Goal: Information Seeking & Learning: Learn about a topic

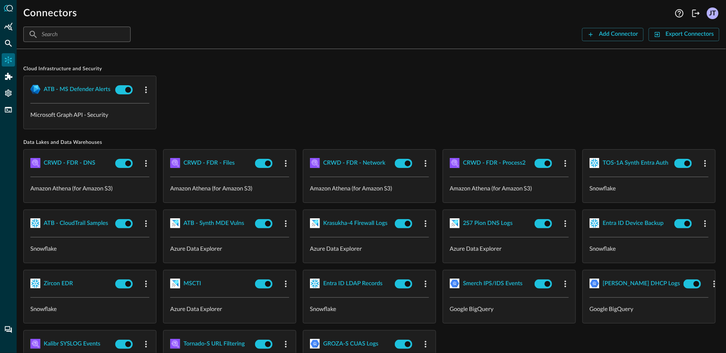
scroll to position [56, 0]
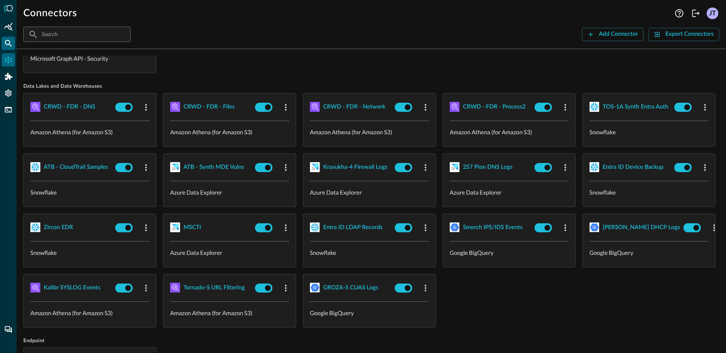
click at [2, 43] on div "Federated Search" at bounding box center [8, 43] width 13 height 13
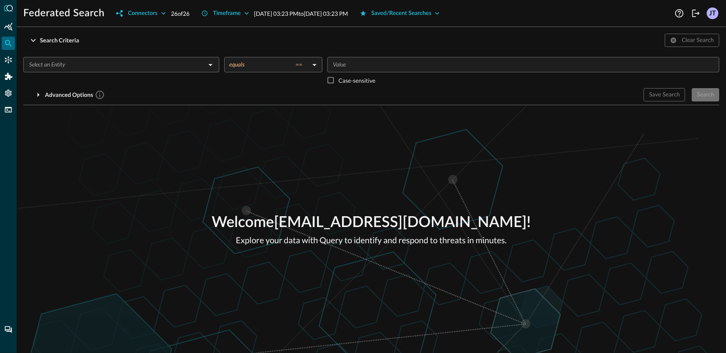
click at [119, 68] on input "text" at bounding box center [114, 65] width 177 height 10
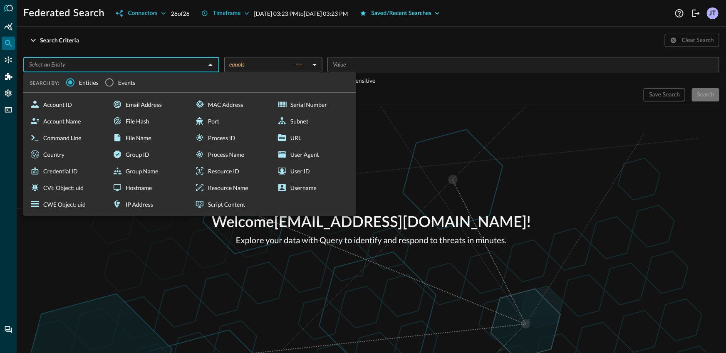
click at [420, 13] on div "Saved/Recent Searches" at bounding box center [402, 13] width 60 height 10
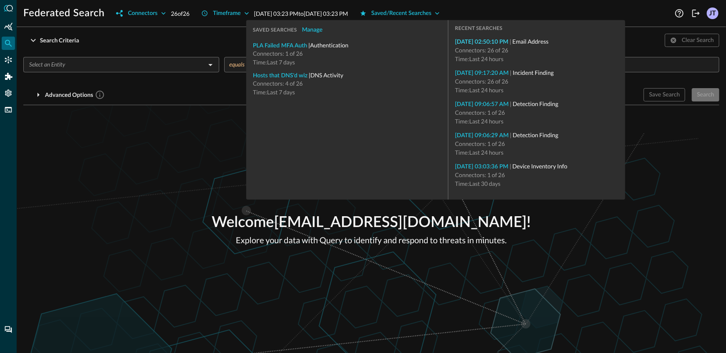
type input "Email Address"
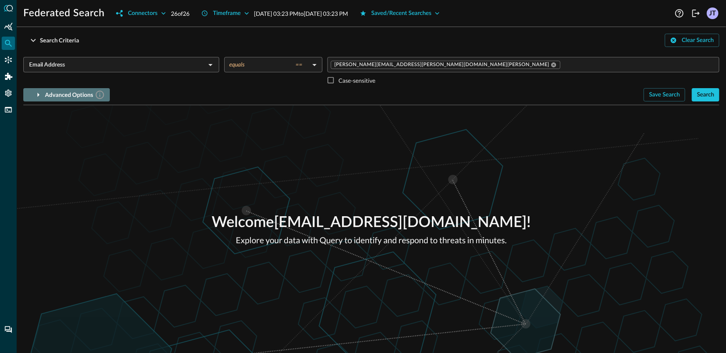
click at [67, 96] on div "Advanced Options" at bounding box center [75, 95] width 60 height 10
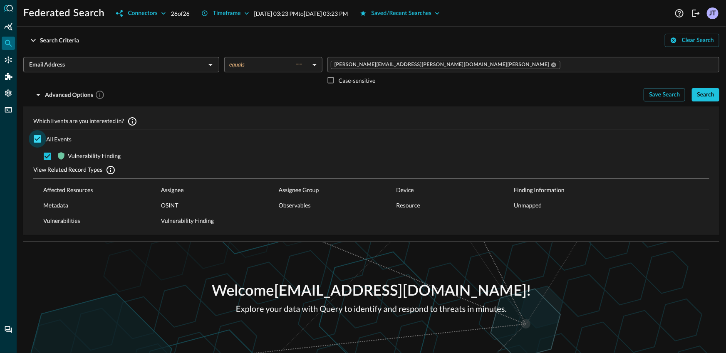
click at [37, 138] on input "All Events" at bounding box center [37, 138] width 17 height 17
checkbox input "false"
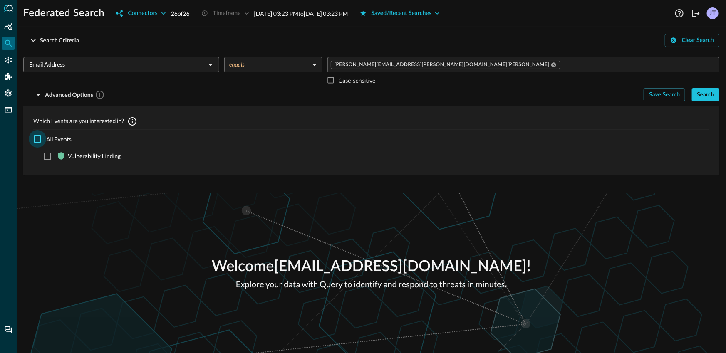
click at [37, 141] on input "All Events" at bounding box center [37, 138] width 17 height 17
checkbox input "true"
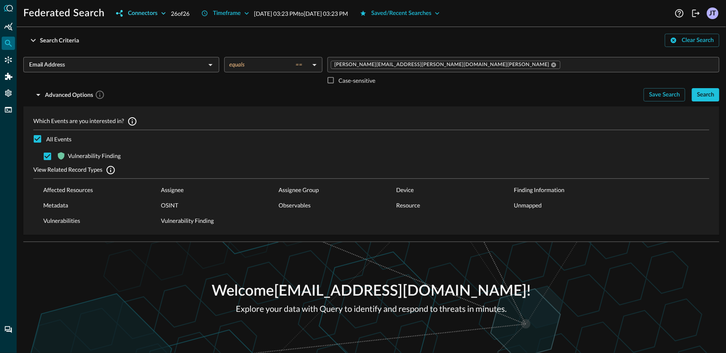
click at [149, 17] on div "Connectors" at bounding box center [143, 13] width 30 height 10
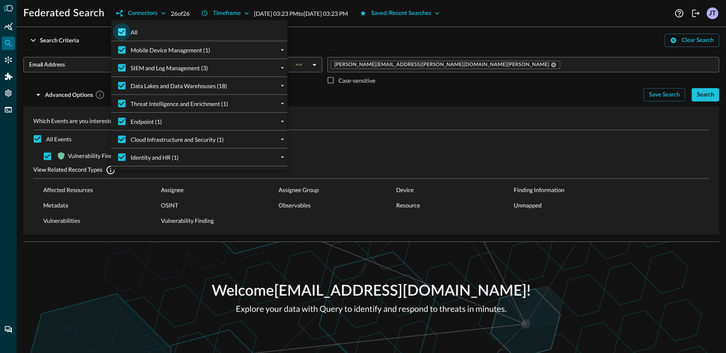
click at [130, 33] on input "All" at bounding box center [121, 31] width 17 height 17
checkbox input "false"
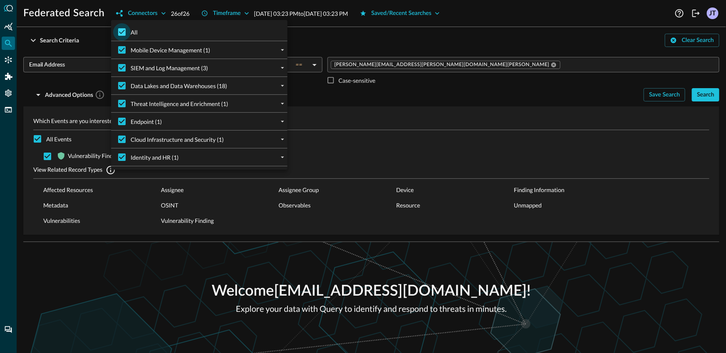
checkbox input "false"
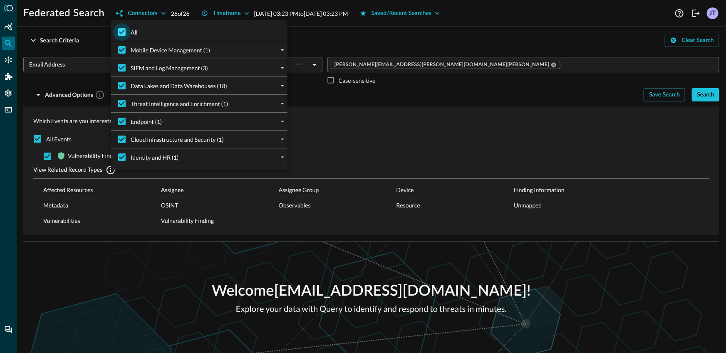
checkbox input "false"
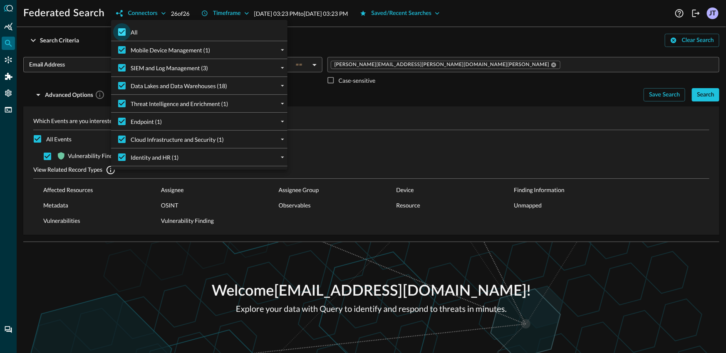
checkbox input "false"
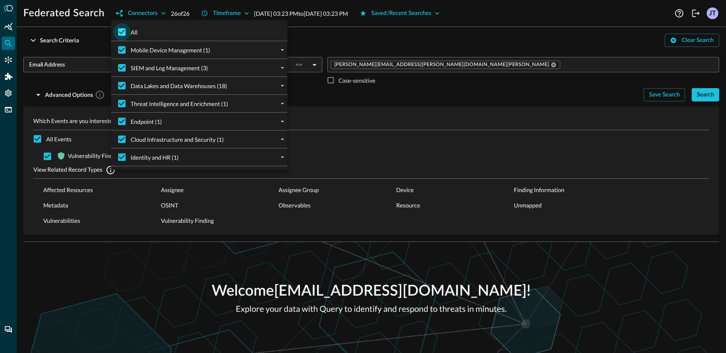
checkbox input "false"
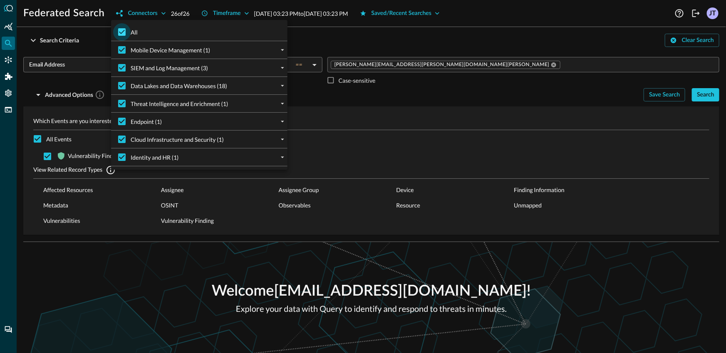
checkbox input "false"
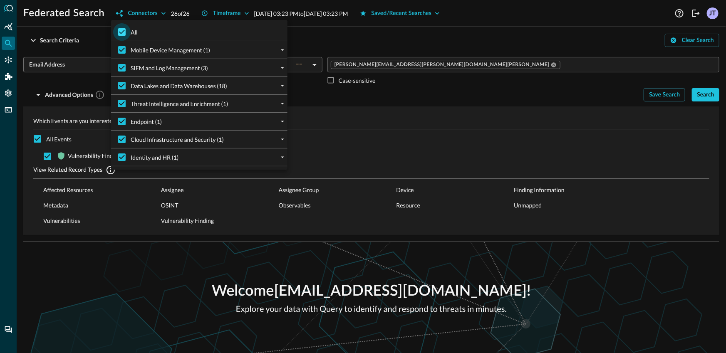
checkbox input "false"
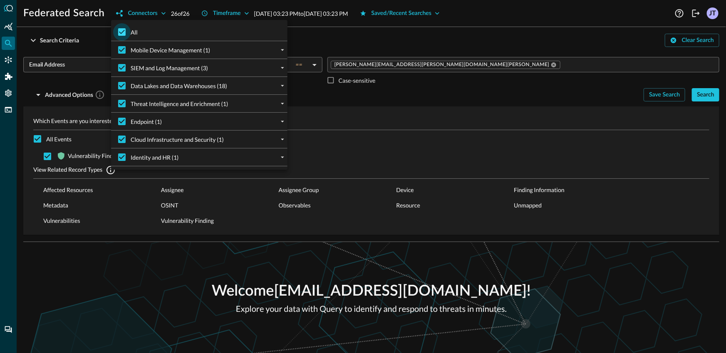
checkbox input "false"
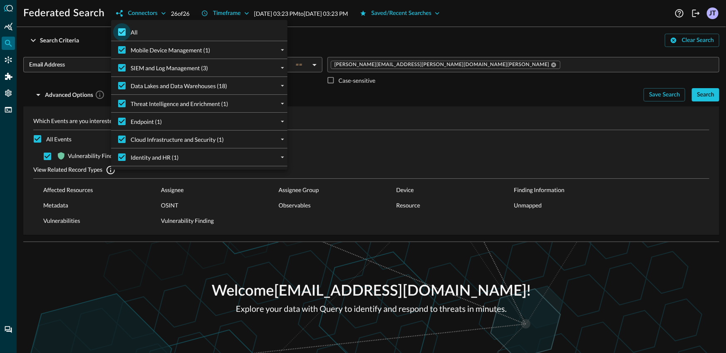
checkbox input "false"
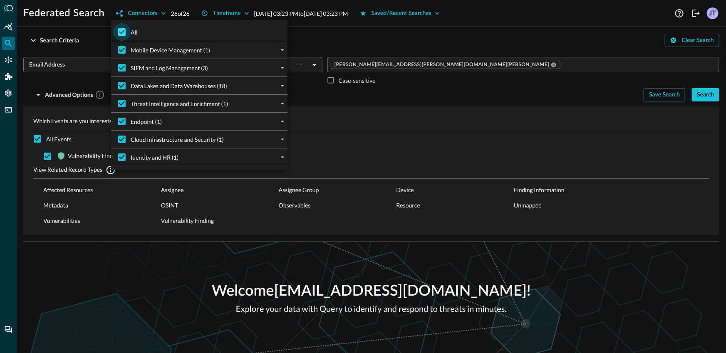
checkbox input "false"
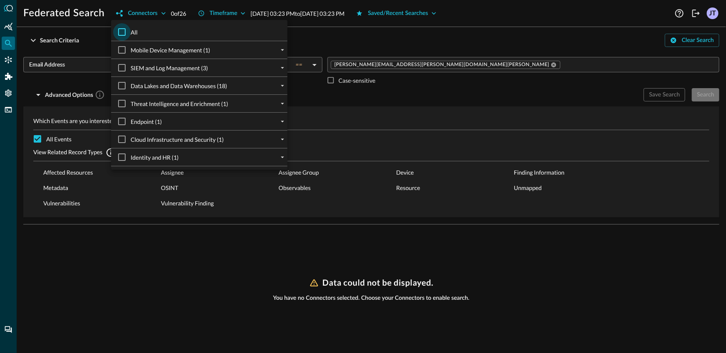
click at [125, 33] on input "All" at bounding box center [121, 31] width 17 height 17
checkbox input "true"
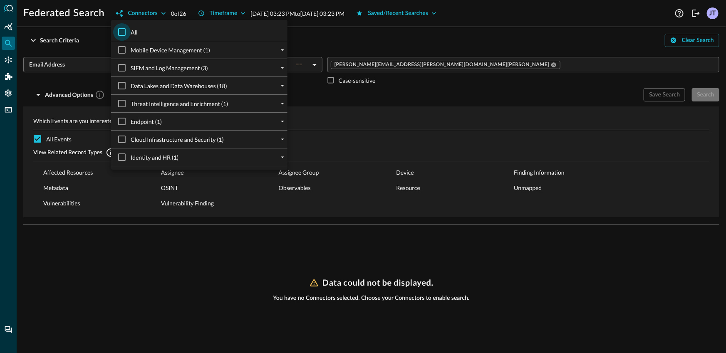
checkbox input "true"
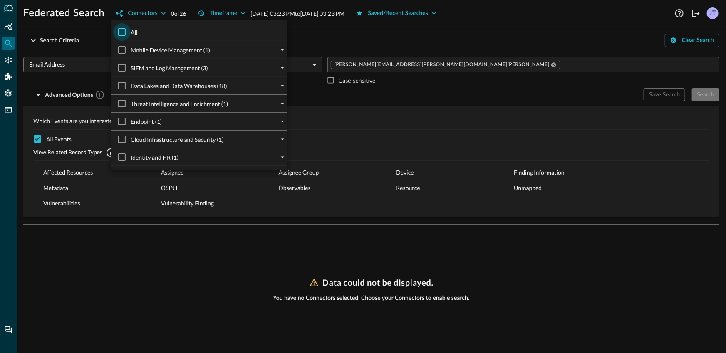
checkbox input "true"
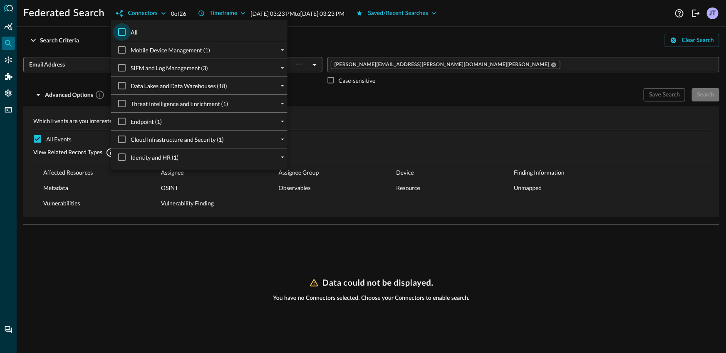
checkbox input "true"
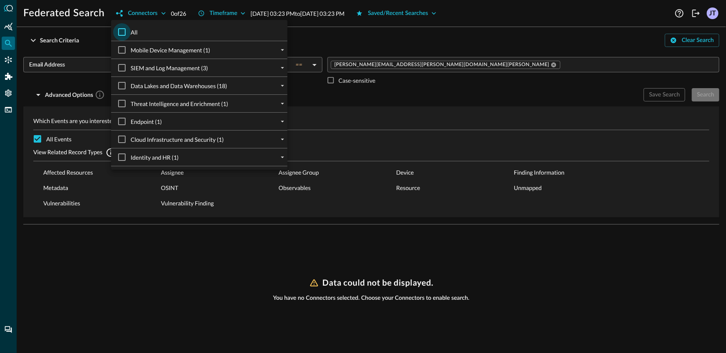
checkbox input "true"
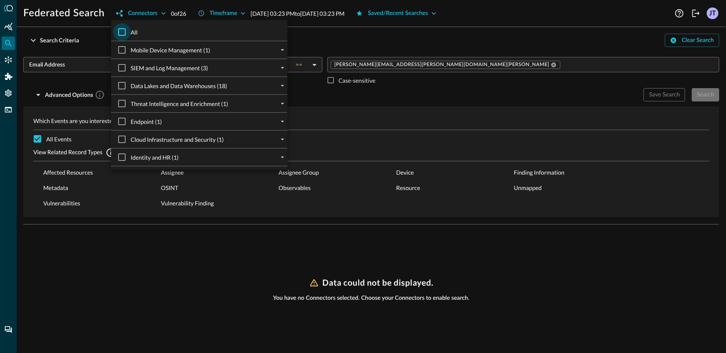
checkbox input "true"
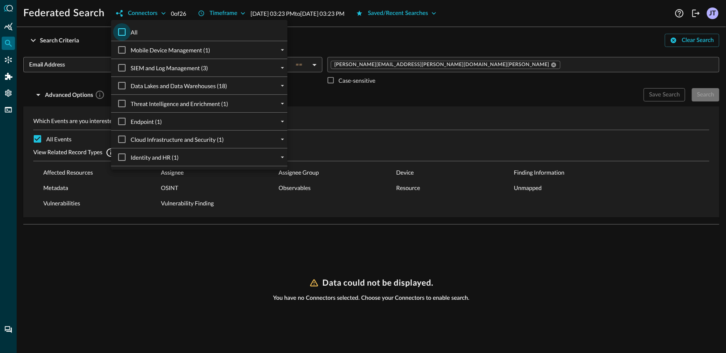
checkbox input "true"
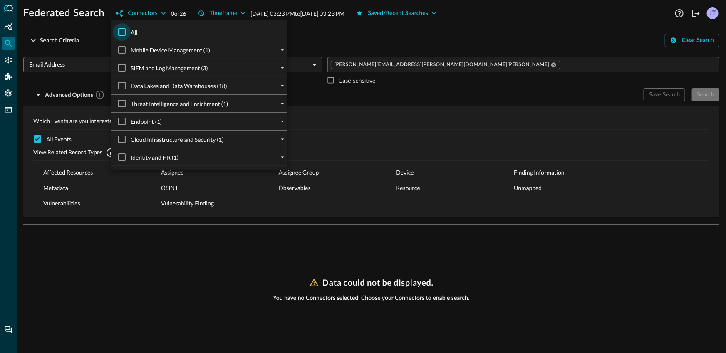
checkbox input "true"
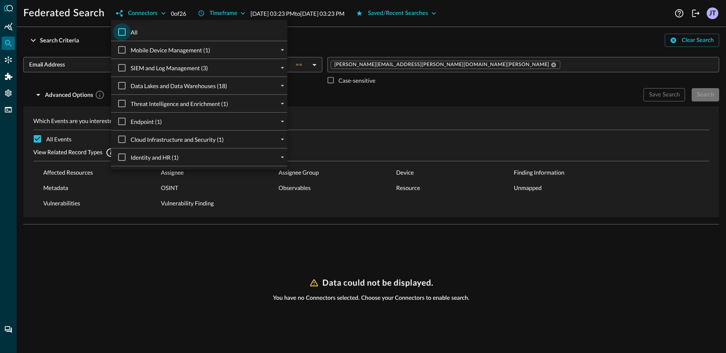
checkbox input "true"
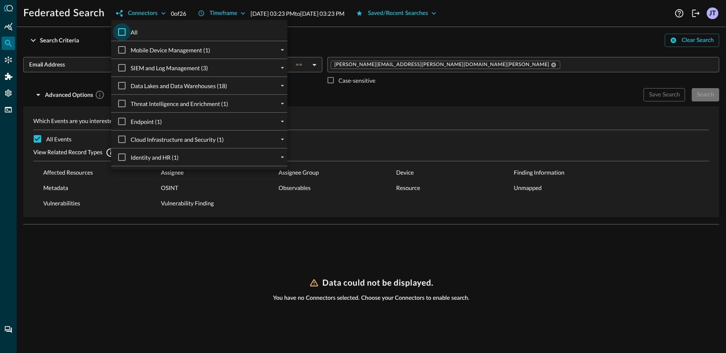
checkbox input "true"
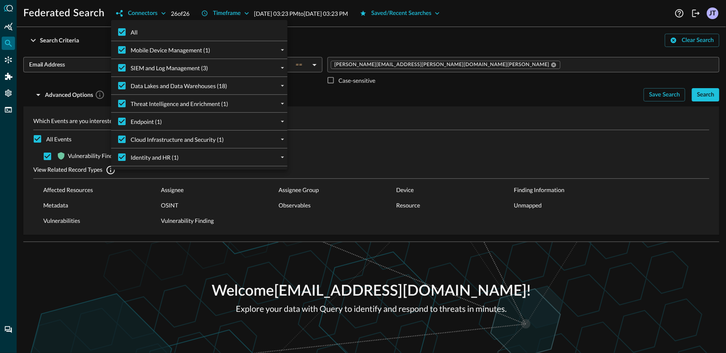
click at [92, 112] on div at bounding box center [363, 176] width 726 height 353
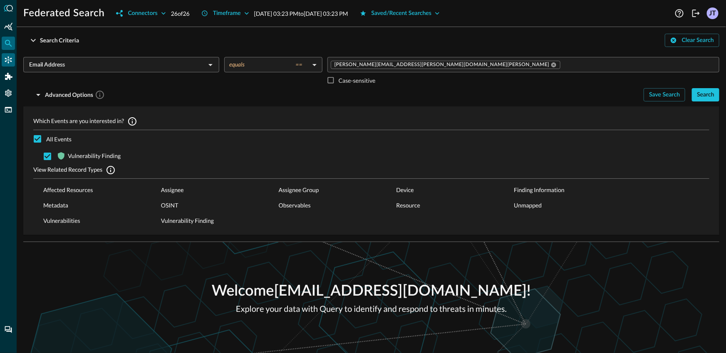
click at [12, 60] on icon "Connectors" at bounding box center [8, 60] width 8 height 8
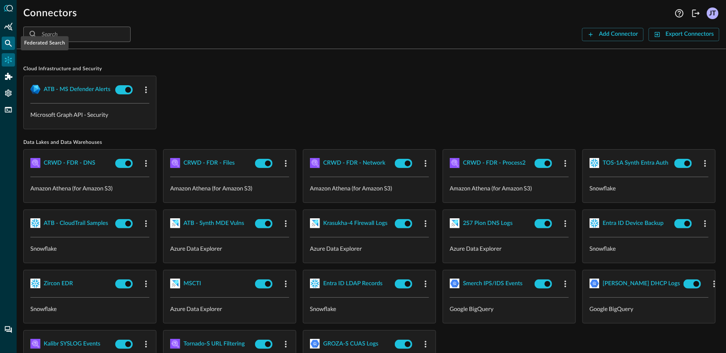
click at [5, 42] on icon "Federated Search" at bounding box center [8, 43] width 8 height 8
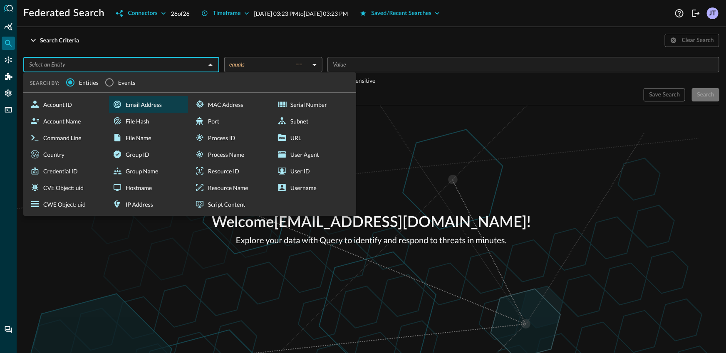
click at [147, 109] on div "Email Address" at bounding box center [148, 104] width 79 height 17
type input "Email Address"
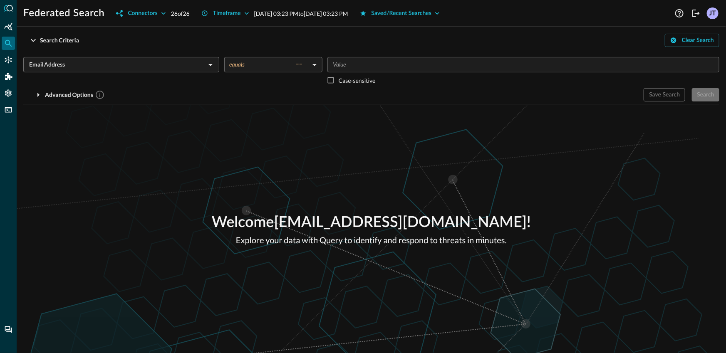
click at [358, 64] on input "Value" at bounding box center [523, 65] width 386 height 10
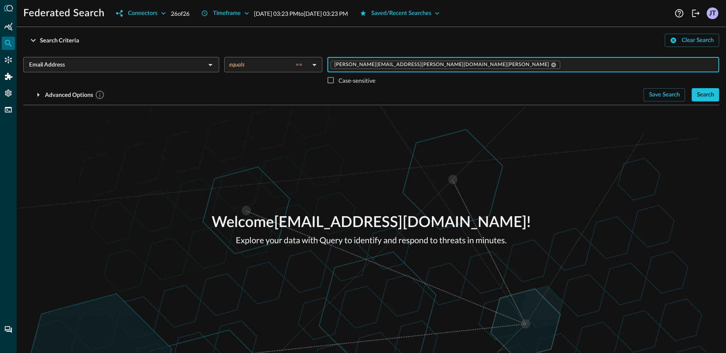
click at [226, 134] on div "Welcome [EMAIL_ADDRESS][DOMAIN_NAME] ! Explore your data with Query to identify…" at bounding box center [371, 229] width 709 height 248
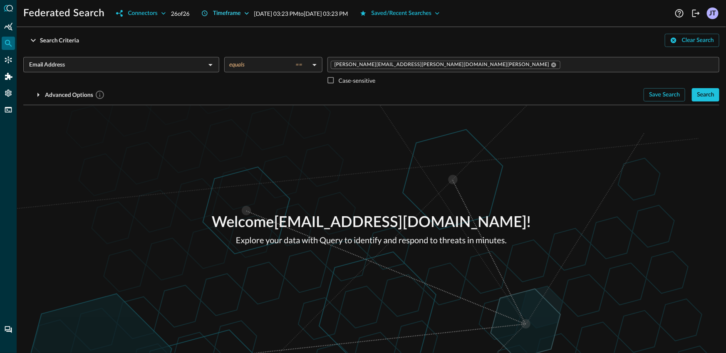
click at [234, 16] on div "Timeframe" at bounding box center [227, 13] width 28 height 10
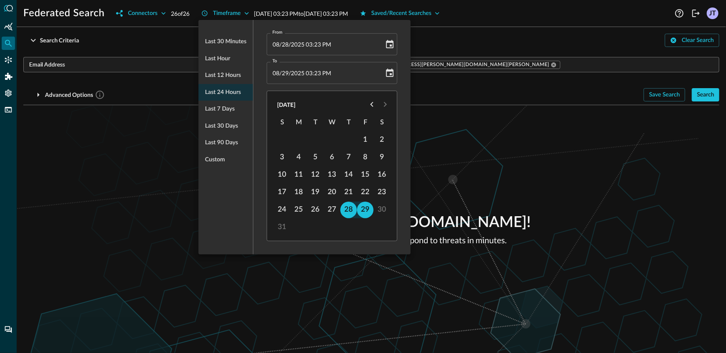
click at [221, 105] on span "Last 7 days" at bounding box center [220, 109] width 30 height 10
type input "[DATE] 03:24 PM"
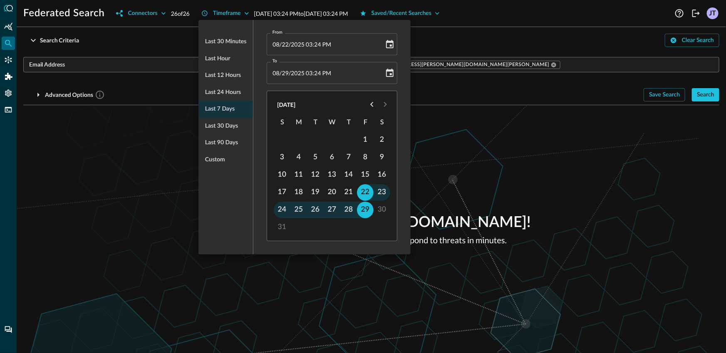
click at [156, 17] on div at bounding box center [363, 176] width 726 height 353
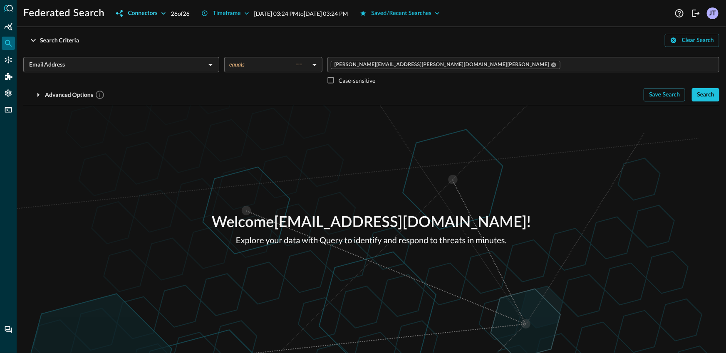
click at [140, 18] on div "Connectors" at bounding box center [143, 13] width 30 height 10
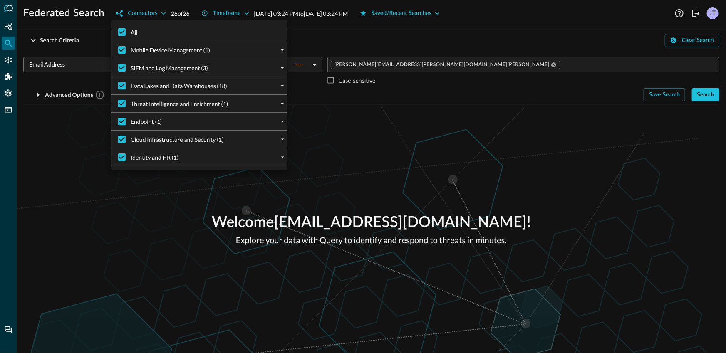
click at [61, 99] on div at bounding box center [363, 176] width 726 height 353
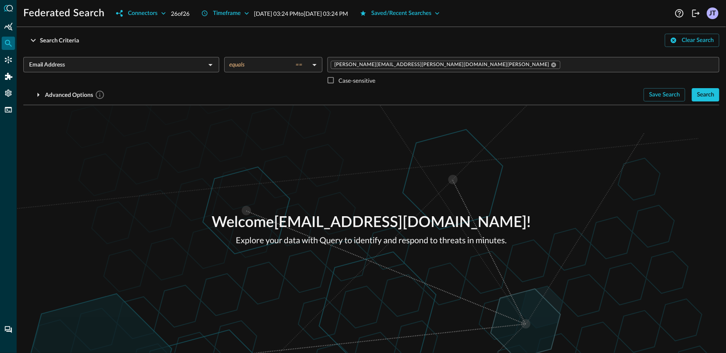
click at [64, 94] on div "All Mobile Device Management (1) Microsoft Intune (1) ATB - Intune SIEM and Log…" at bounding box center [363, 176] width 726 height 353
click at [56, 94] on div "Advanced Options" at bounding box center [75, 95] width 60 height 10
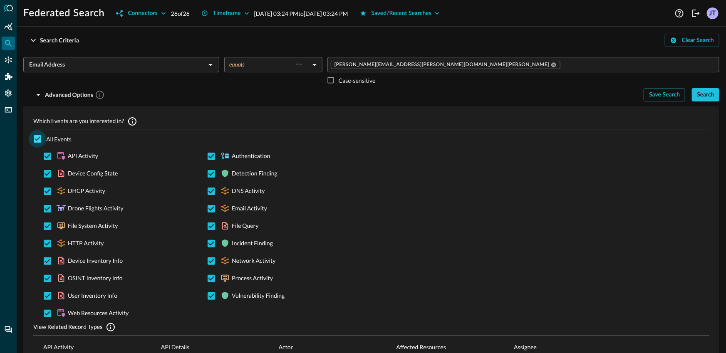
click at [43, 143] on input "All Events" at bounding box center [37, 138] width 17 height 17
checkbox input "false"
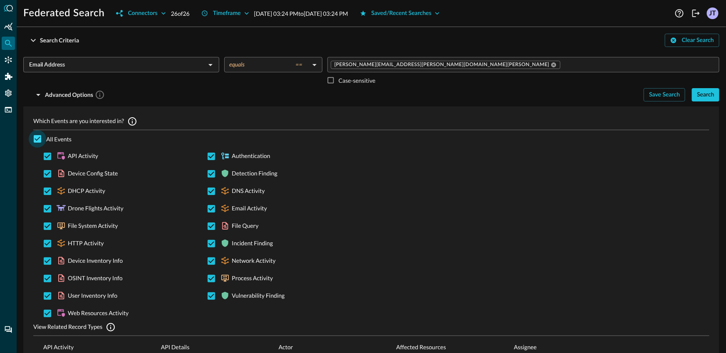
checkbox input "false"
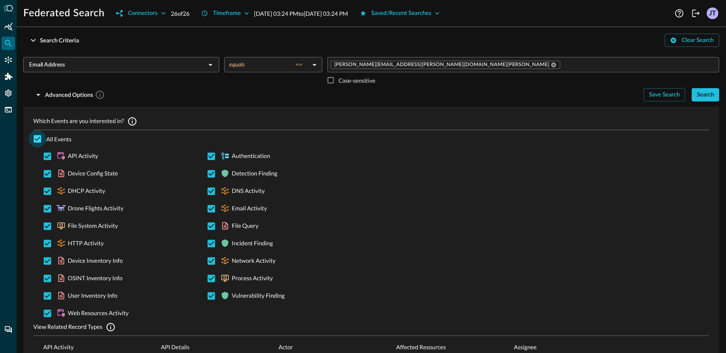
checkbox input "false"
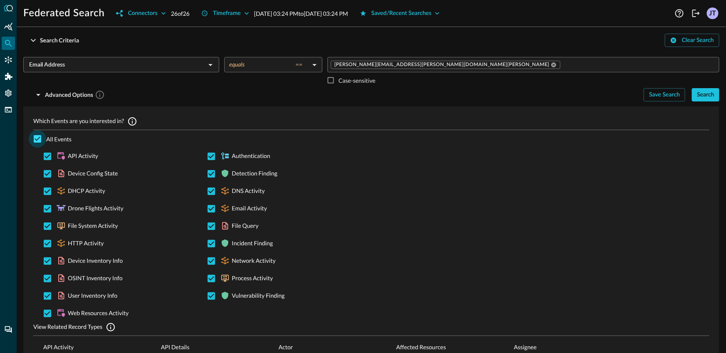
checkbox input "false"
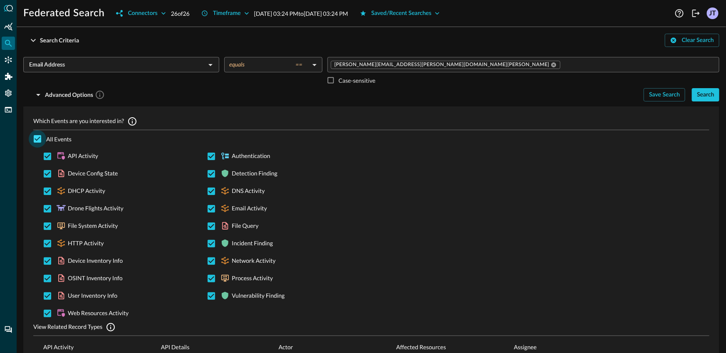
checkbox input "false"
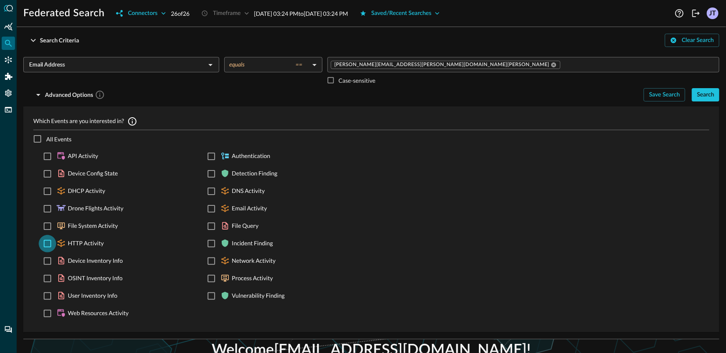
click at [49, 242] on input "HTTP Activity" at bounding box center [47, 243] width 17 height 17
checkbox input "true"
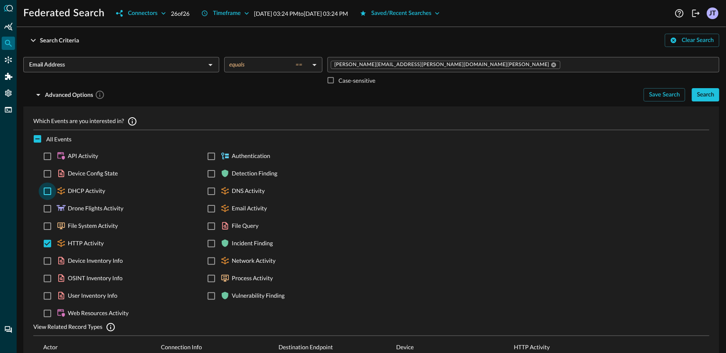
click at [45, 191] on input "DHCP Activity" at bounding box center [47, 191] width 17 height 17
checkbox input "true"
click at [205, 191] on input "DNS Activity" at bounding box center [211, 191] width 17 height 17
checkbox input "true"
click at [207, 203] on input "Email Activity" at bounding box center [211, 208] width 17 height 17
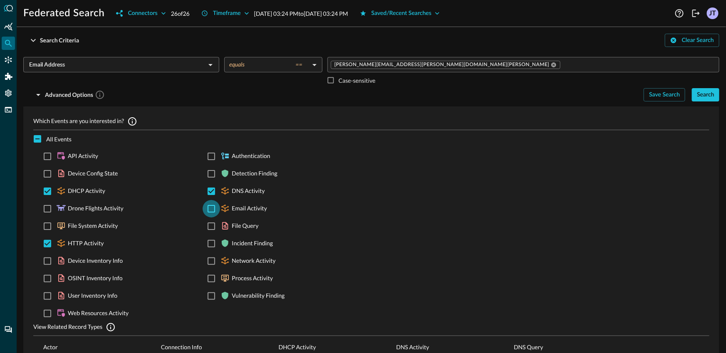
checkbox input "true"
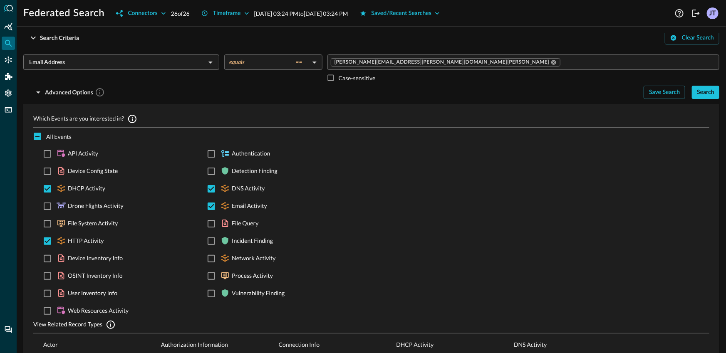
scroll to position [3, 0]
click at [211, 260] on input "Network Activity" at bounding box center [211, 258] width 17 height 17
checkbox input "true"
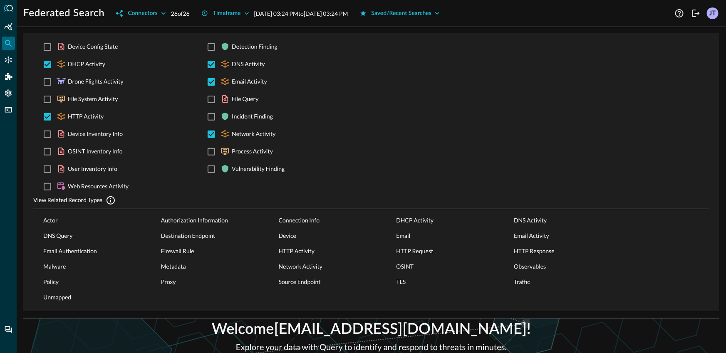
scroll to position [0, 0]
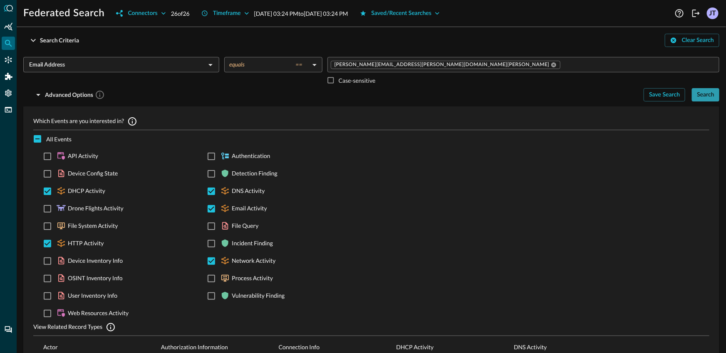
click at [707, 89] on button "Search" at bounding box center [705, 94] width 27 height 13
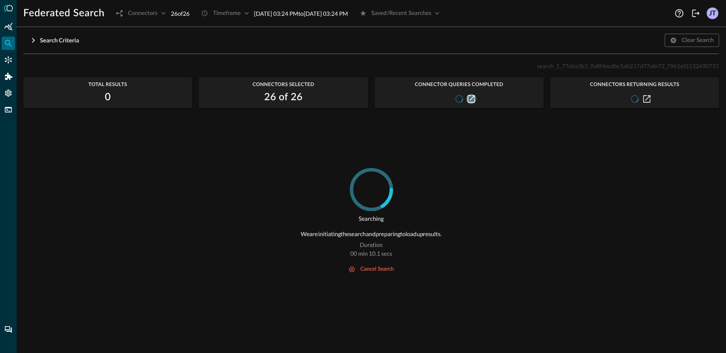
click at [472, 98] on icon "button" at bounding box center [471, 98] width 7 height 7
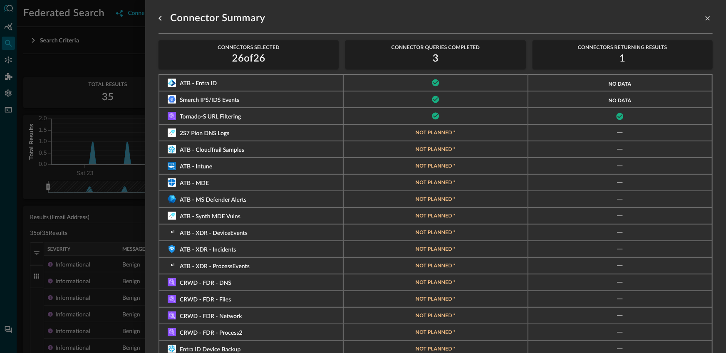
click at [111, 206] on div at bounding box center [363, 176] width 726 height 353
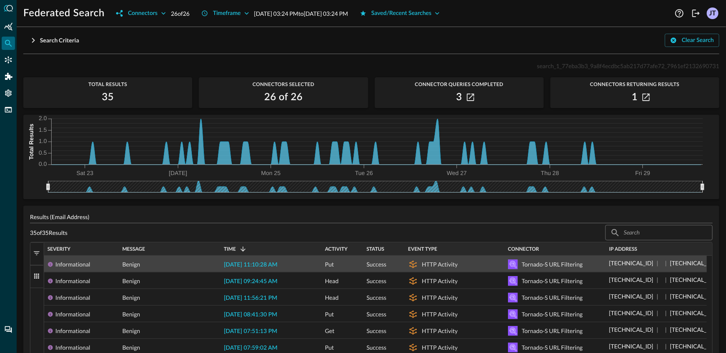
click at [252, 266] on span "[DATE] 11:10:28 AM" at bounding box center [251, 265] width 54 height 6
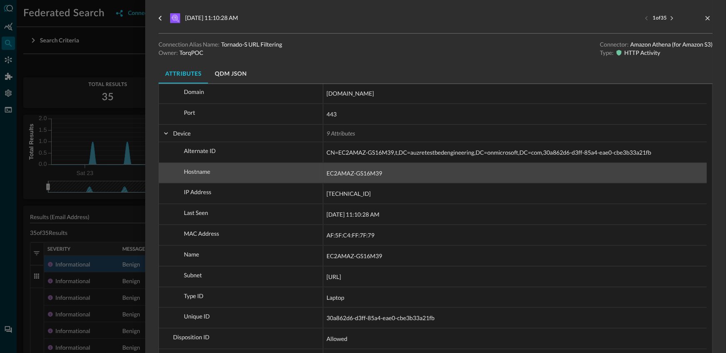
scroll to position [221, 0]
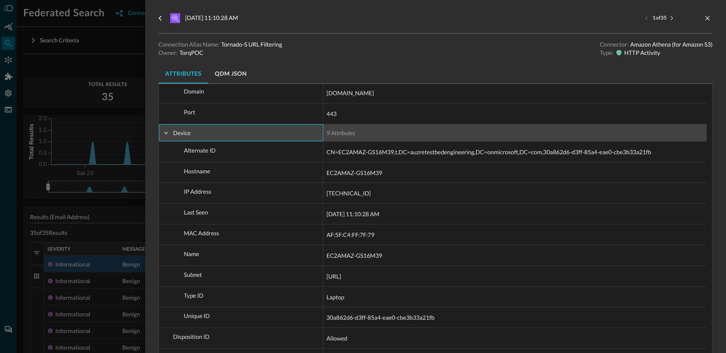
click at [219, 137] on span "Device" at bounding box center [241, 133] width 158 height 17
click at [165, 134] on span at bounding box center [165, 132] width 7 height 7
checkbox input "false"
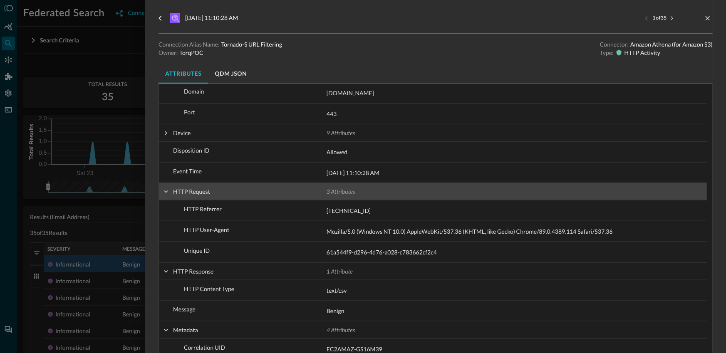
scroll to position [232, 0]
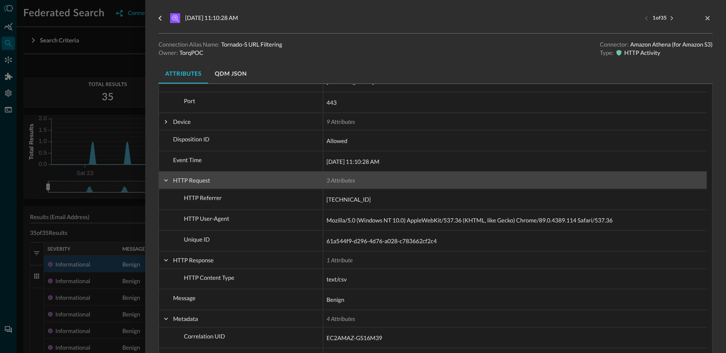
click at [199, 177] on span "HTTP Request" at bounding box center [191, 180] width 37 height 7
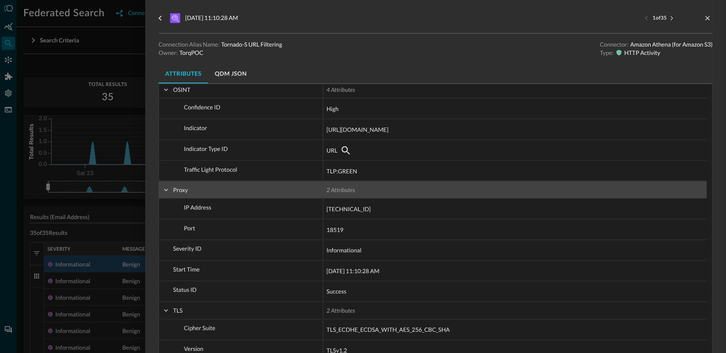
scroll to position [576, 0]
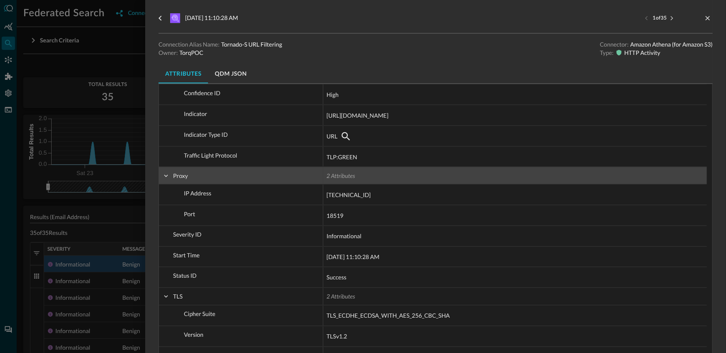
click at [169, 174] on span at bounding box center [165, 175] width 7 height 7
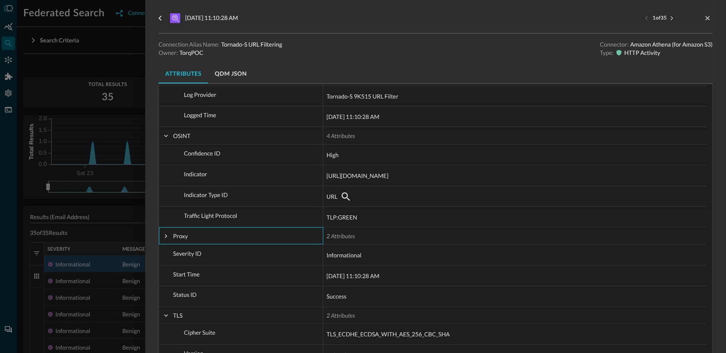
scroll to position [517, 0]
click at [121, 213] on div at bounding box center [363, 176] width 726 height 353
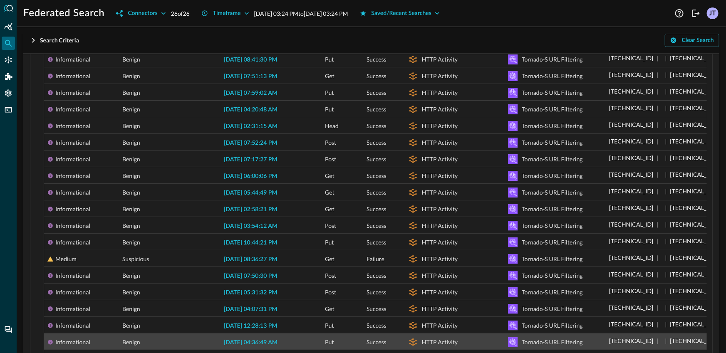
scroll to position [356, 0]
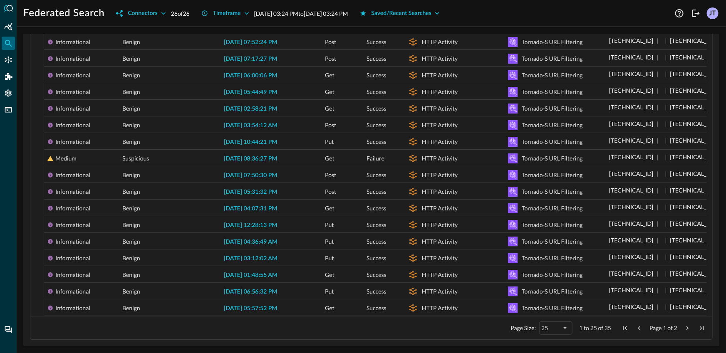
click at [684, 329] on span "Next Page" at bounding box center [687, 328] width 7 height 7
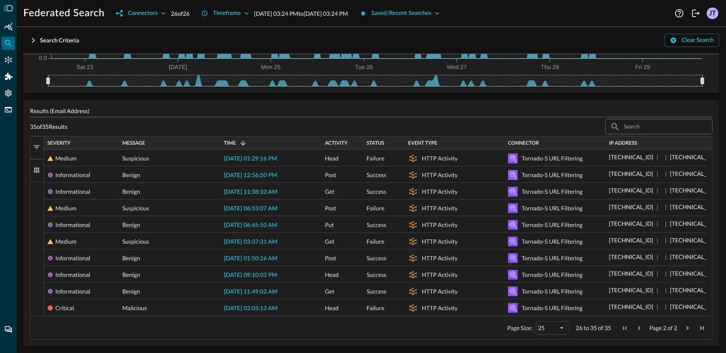
scroll to position [106, 0]
click at [637, 327] on span "Previous Page" at bounding box center [638, 328] width 7 height 7
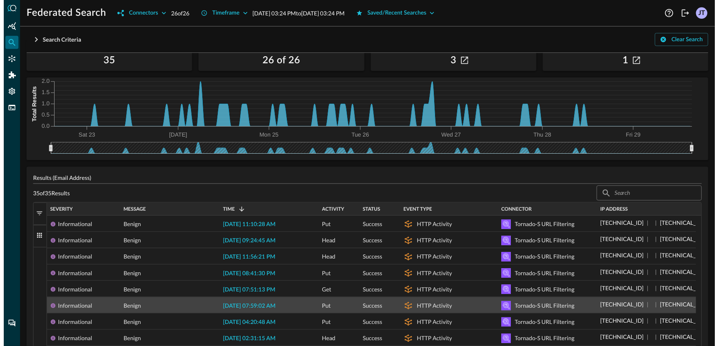
scroll to position [0, 0]
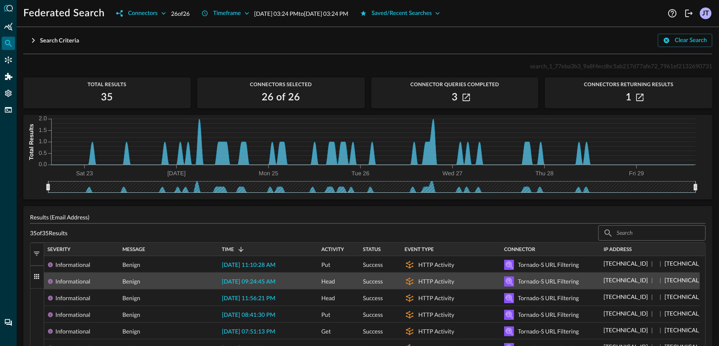
click at [277, 286] on div "[DATE] 09:24:45 AM" at bounding box center [267, 281] width 99 height 16
click at [275, 279] on span "[DATE] 09:24:45 AM" at bounding box center [249, 282] width 54 height 6
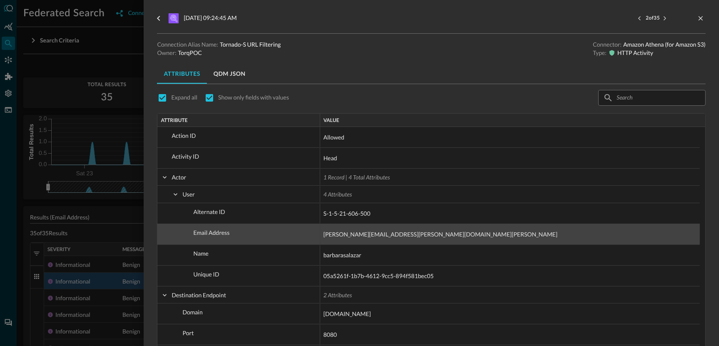
scroll to position [1, 0]
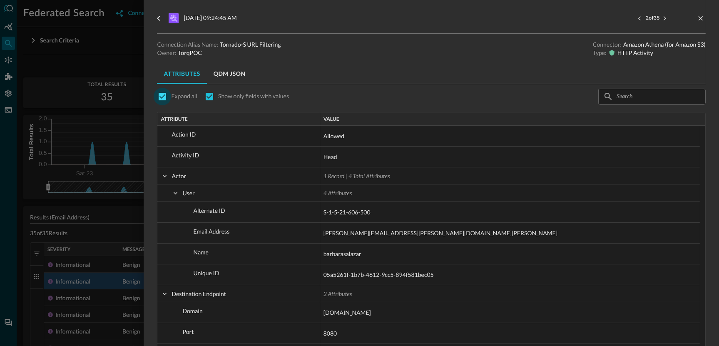
click at [167, 97] on input "checkbox" at bounding box center [162, 96] width 17 height 17
checkbox input "false"
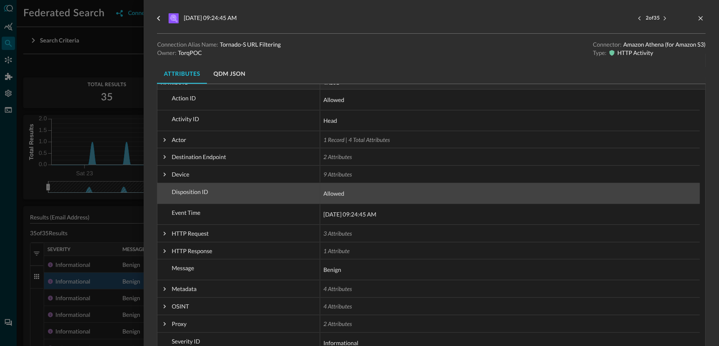
scroll to position [40, 0]
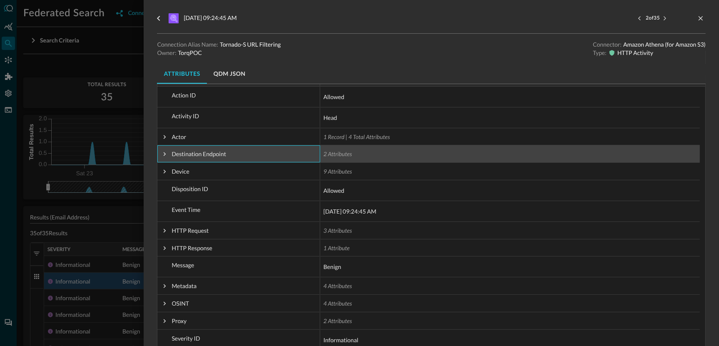
click at [164, 154] on span at bounding box center [164, 153] width 7 height 7
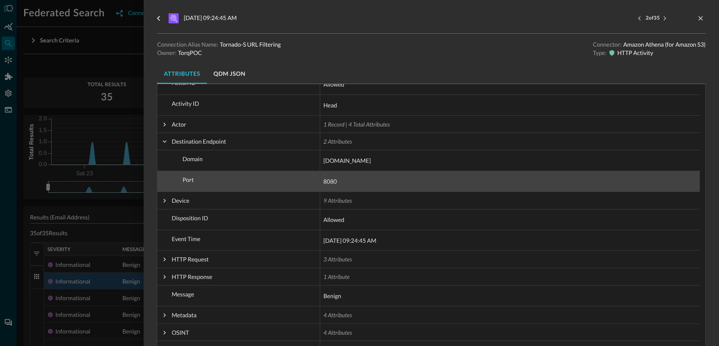
scroll to position [112, 0]
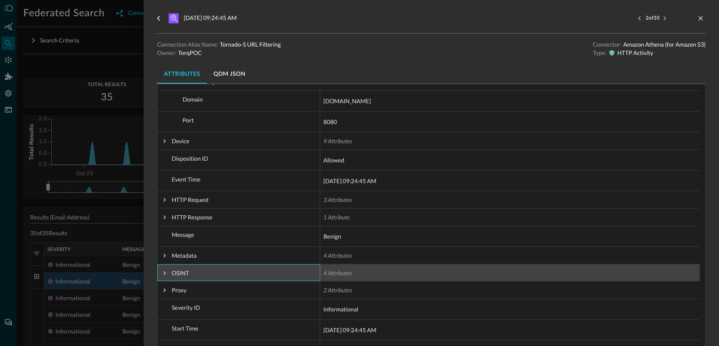
click at [163, 271] on span at bounding box center [164, 272] width 7 height 7
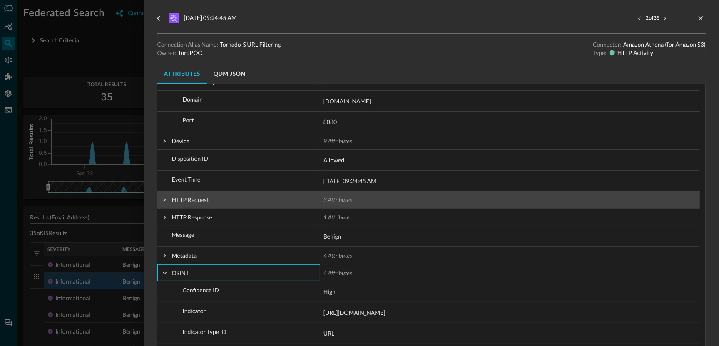
click at [164, 196] on span at bounding box center [164, 199] width 7 height 7
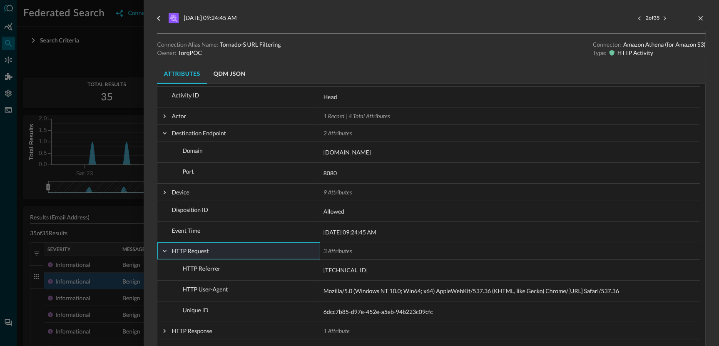
scroll to position [34, 0]
